Goal: Information Seeking & Learning: Check status

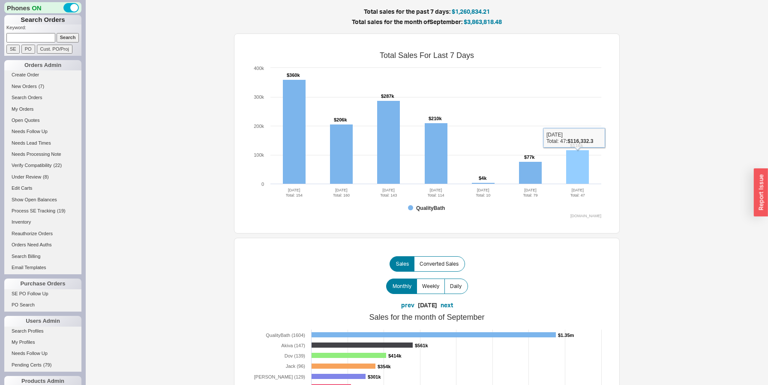
click at [581, 165] on rect at bounding box center [577, 167] width 23 height 34
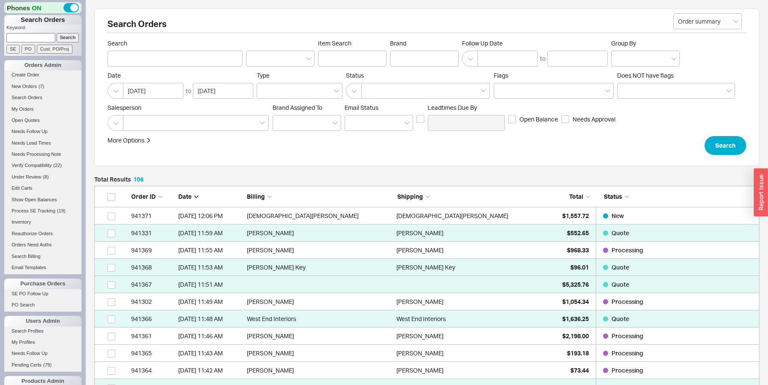
scroll to position [1856, 665]
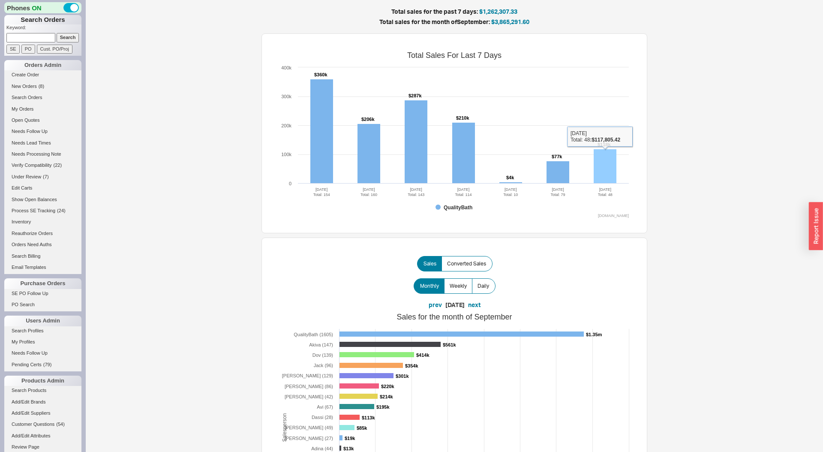
click at [611, 159] on rect at bounding box center [605, 166] width 23 height 34
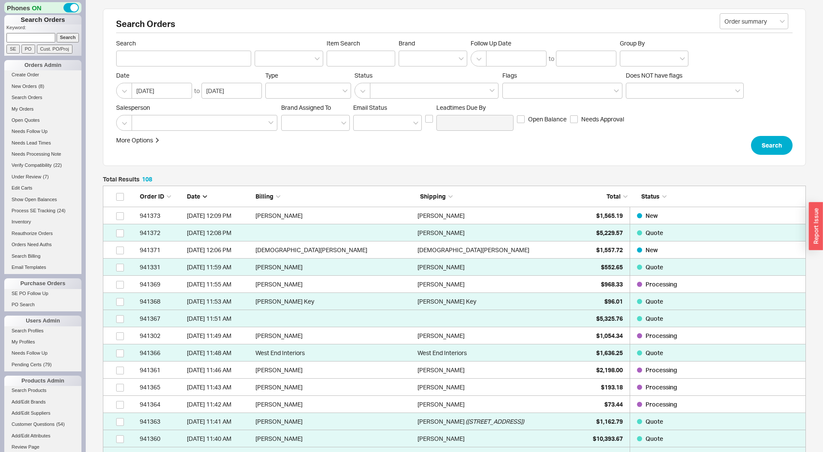
scroll to position [1891, 703]
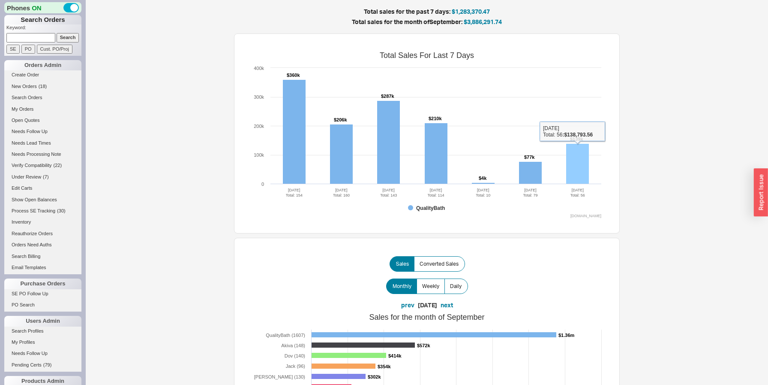
click at [582, 171] on rect at bounding box center [577, 164] width 23 height 40
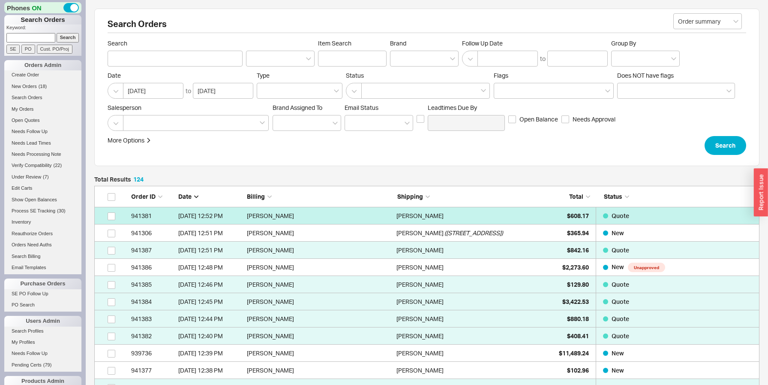
scroll to position [2165, 665]
